Goal: Use online tool/utility: Utilize a website feature to perform a specific function

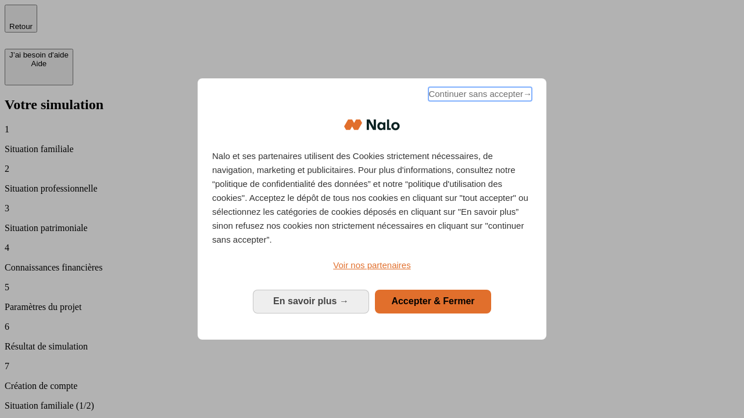
click at [479, 96] on span "Continuer sans accepter →" at bounding box center [479, 94] width 103 height 14
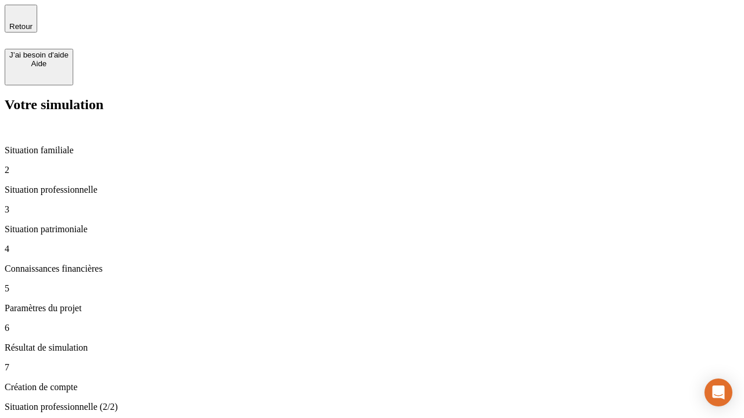
type input "70 000"
type input "1 000"
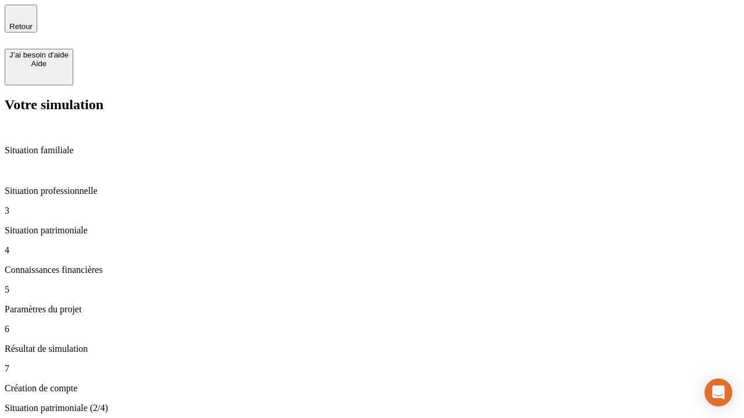
type input "800"
type input "6"
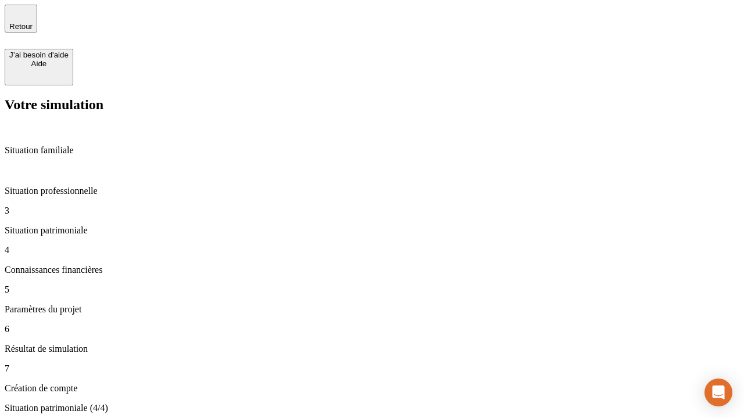
type input "400"
type input "3"
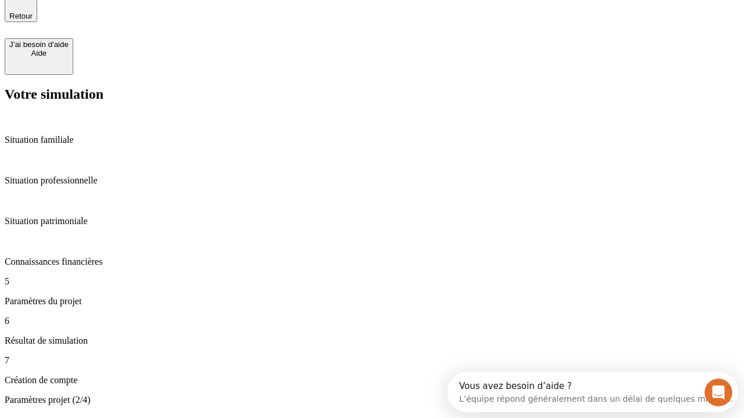
type input "35"
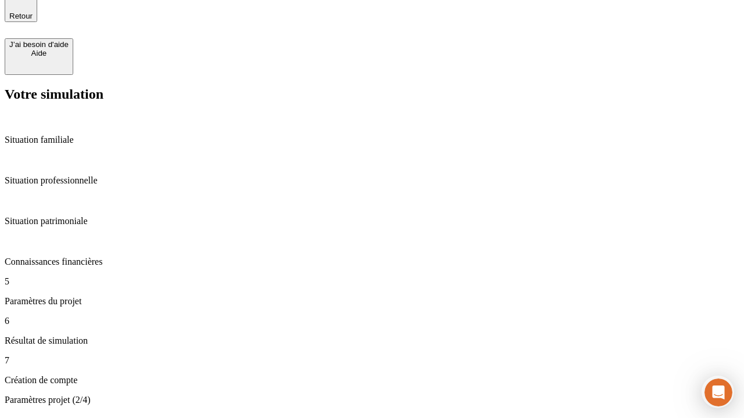
type input "500"
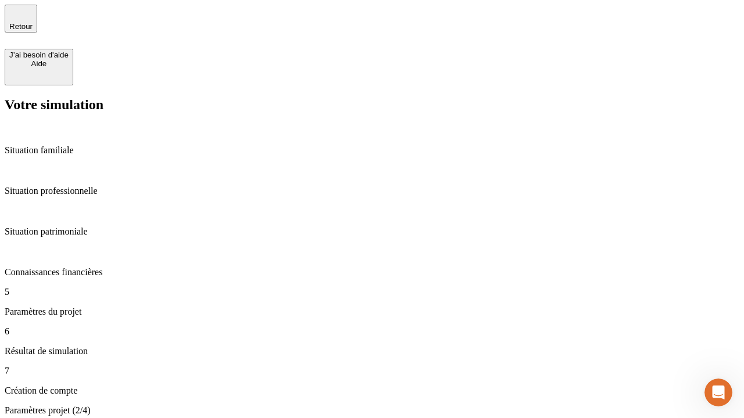
type input "640"
